Goal: Transaction & Acquisition: Purchase product/service

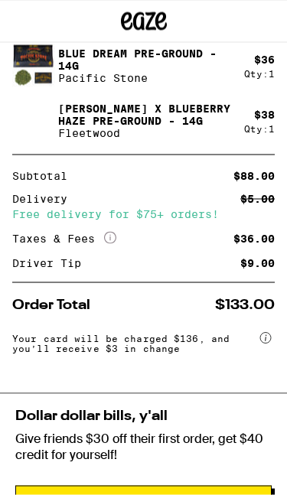
scroll to position [395, 0]
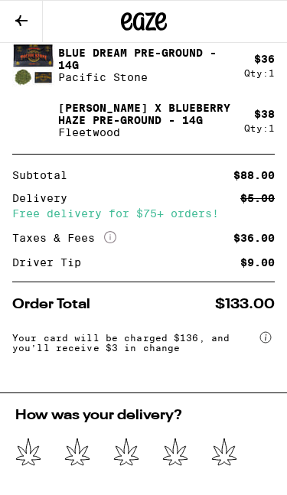
click at [226, 454] on icon at bounding box center [224, 451] width 24 height 27
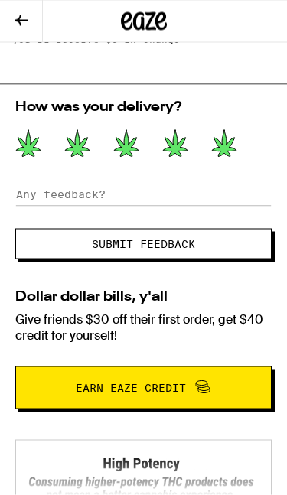
scroll to position [704, 0]
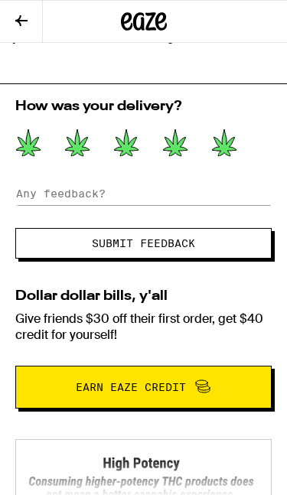
click at [138, 248] on span "Submit Feedback" at bounding box center [143, 243] width 103 height 11
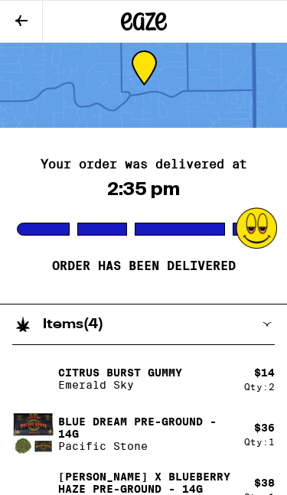
scroll to position [0, 0]
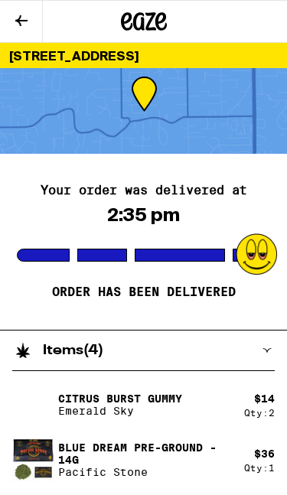
click at [24, 23] on icon at bounding box center [21, 20] width 18 height 18
